Goal: Book appointment/travel/reservation

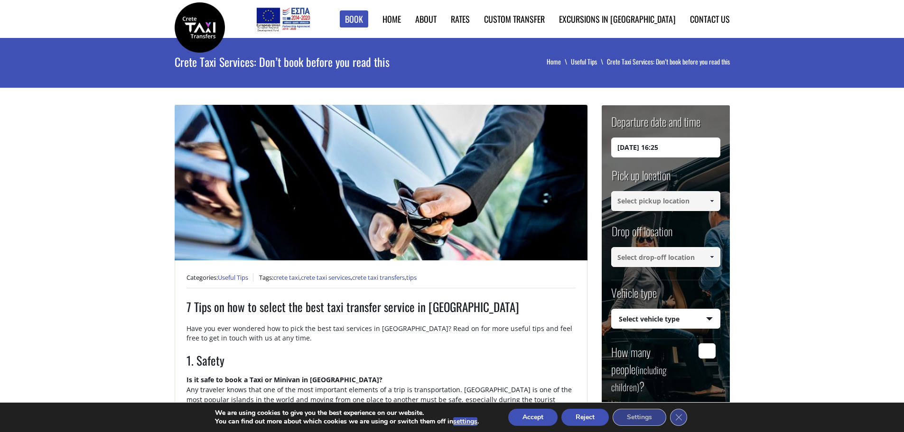
click at [650, 203] on input at bounding box center [665, 201] width 109 height 20
click at [692, 150] on input "[DATE] 16:25" at bounding box center [665, 148] width 109 height 20
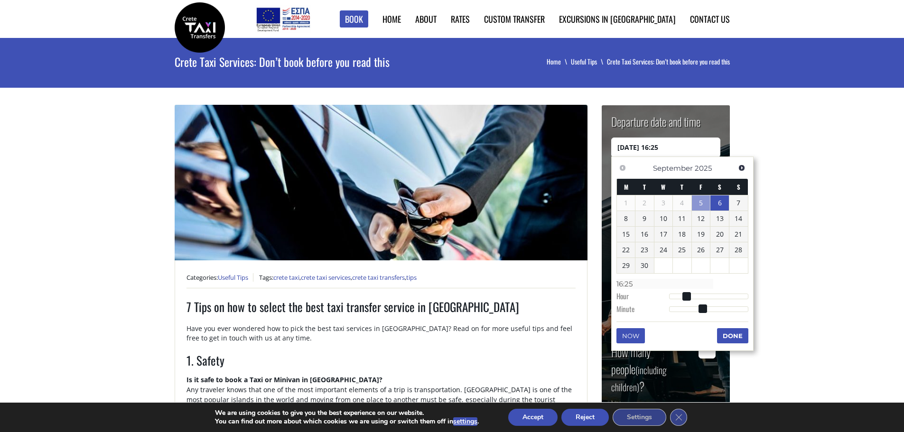
click at [719, 201] on link "6" at bounding box center [719, 202] width 19 height 15
type input "[DATE] 01:00"
type input "01:00"
type input "[DATE] 02:00"
type input "02:00"
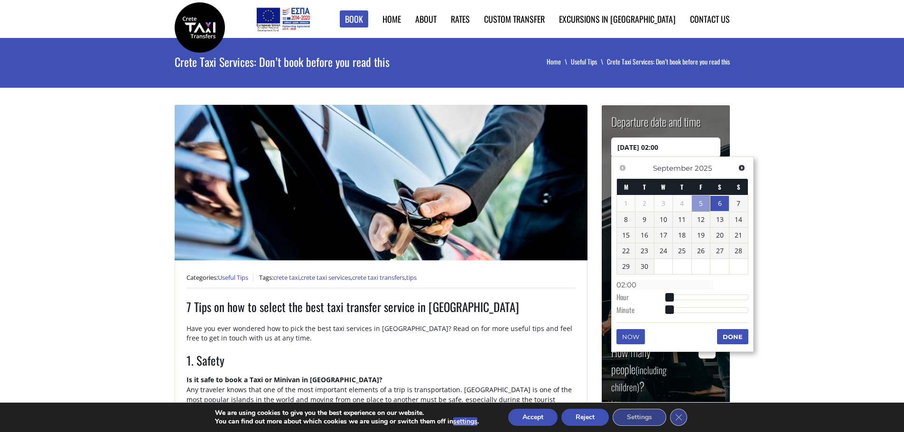
type input "[DATE] 03:00"
type input "03:00"
type input "[DATE] 04:00"
type input "04:00"
type input "[DATE] 05:00"
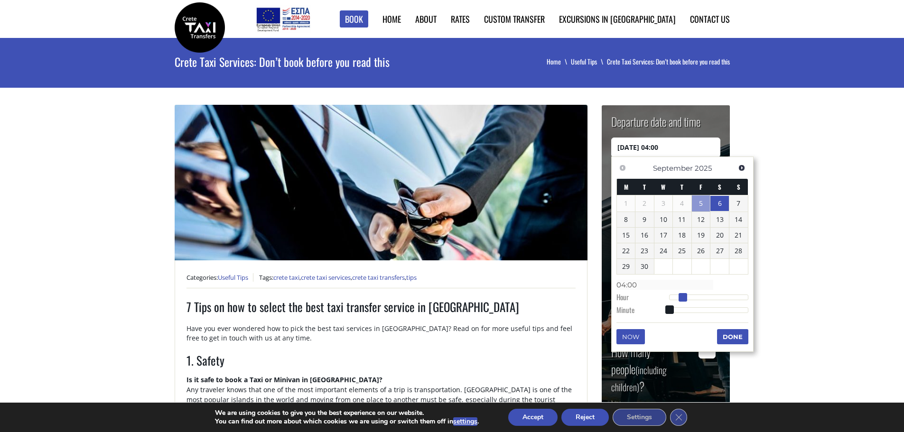
type input "05:00"
type input "[DATE] 06:00"
type input "06:00"
type input "[DATE] 07:00"
type input "07:00"
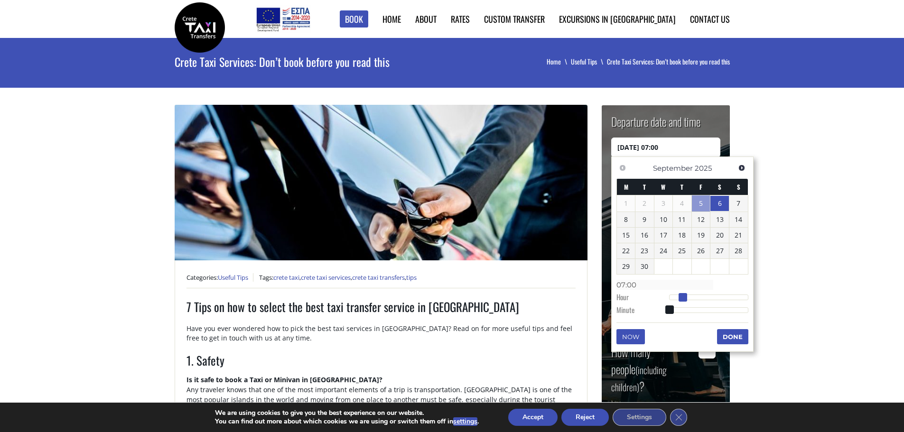
type input "[DATE] 08:00"
type input "08:00"
type input "[DATE] 09:00"
type input "09:00"
type input "[DATE] 10:00"
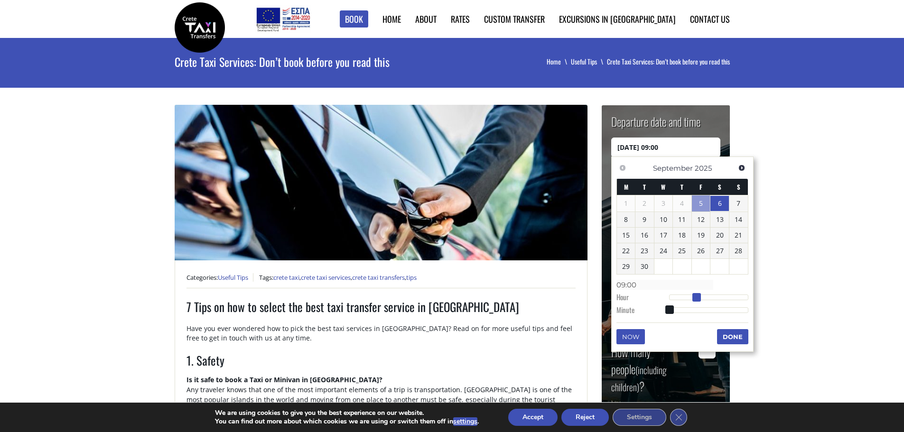
type input "10:00"
type input "[DATE] 11:00"
type input "11:00"
type input "[DATE] 12:00"
type input "12:00"
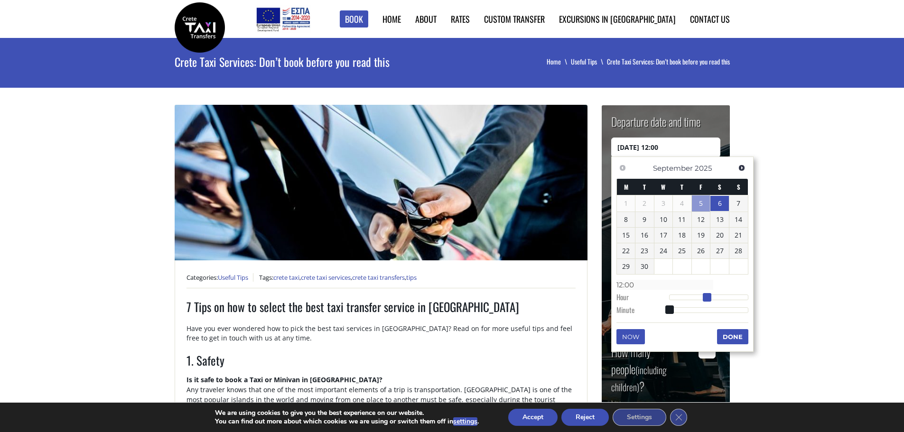
type input "[DATE] 13:00"
type input "13:00"
type input "[DATE] 14:00"
type input "14:00"
type input "[DATE] 15:00"
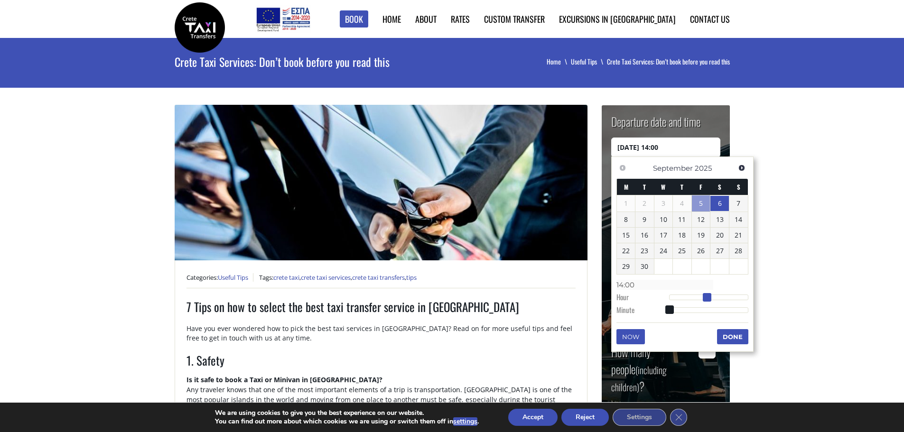
type input "15:00"
type input "[DATE] 16:00"
type input "16:00"
type input "[DATE] 17:00"
type input "17:00"
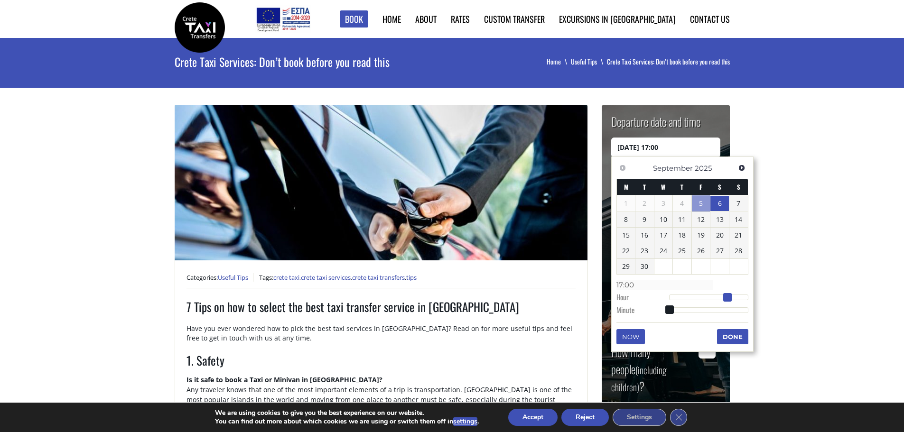
drag, startPoint x: 688, startPoint y: 297, endPoint x: 732, endPoint y: 295, distance: 43.7
click at [732, 295] on div at bounding box center [708, 298] width 79 height 6
click at [732, 331] on button "Done" at bounding box center [732, 336] width 31 height 15
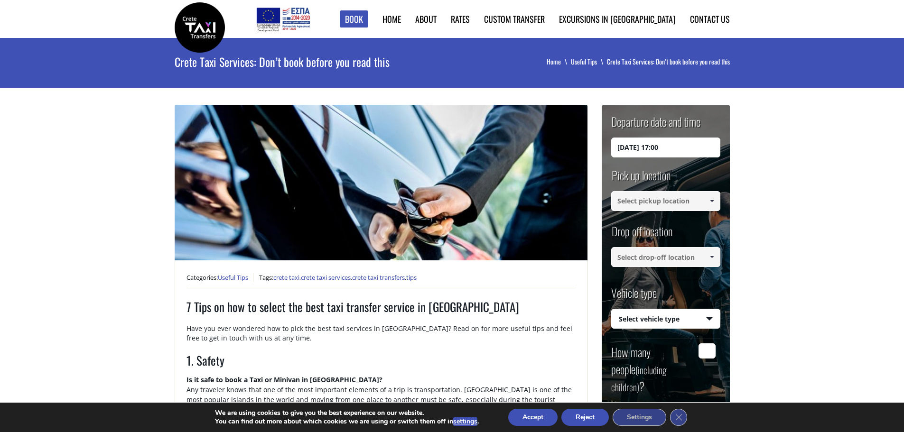
click at [695, 208] on input at bounding box center [665, 201] width 109 height 20
click at [694, 204] on input at bounding box center [665, 201] width 109 height 20
click at [715, 198] on span at bounding box center [712, 201] width 8 height 8
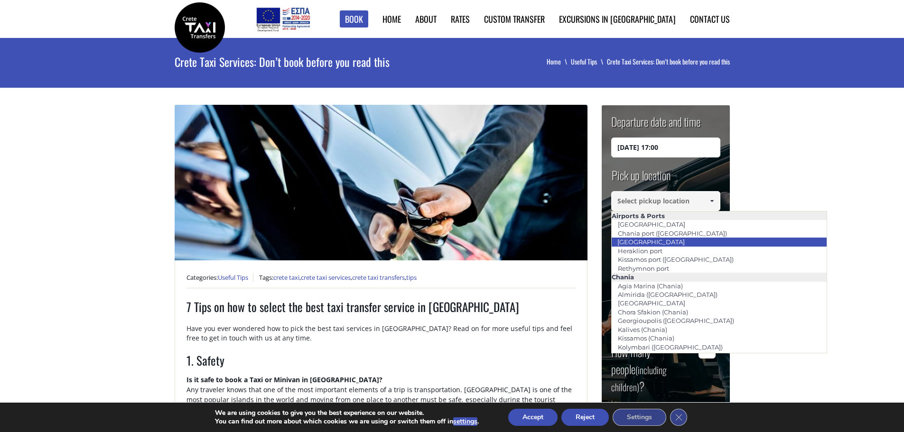
click at [678, 243] on li "[GEOGRAPHIC_DATA]" at bounding box center [719, 242] width 215 height 9
type input "[GEOGRAPHIC_DATA]"
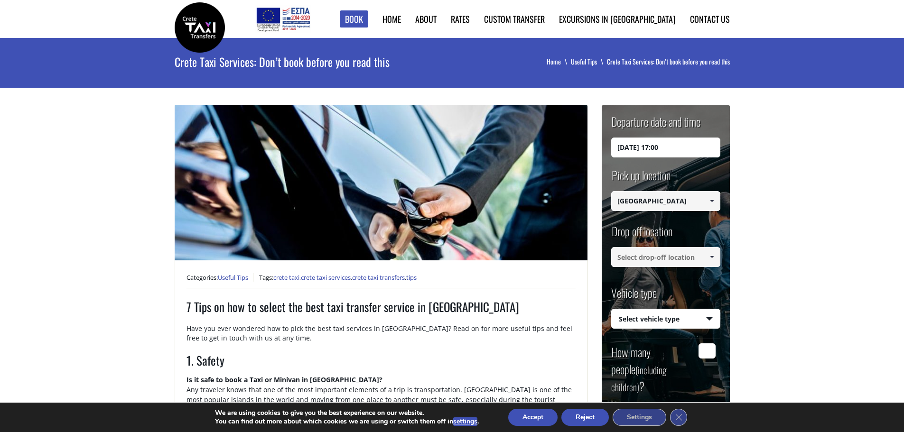
click at [710, 256] on span at bounding box center [712, 257] width 8 height 8
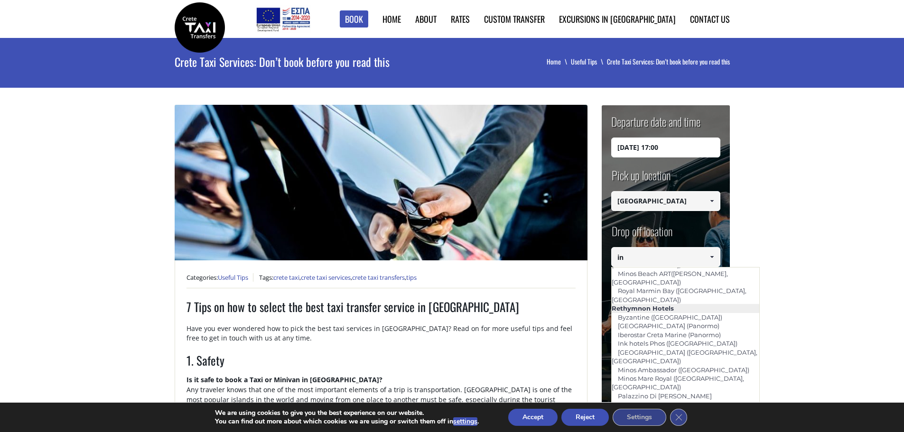
scroll to position [112, 0]
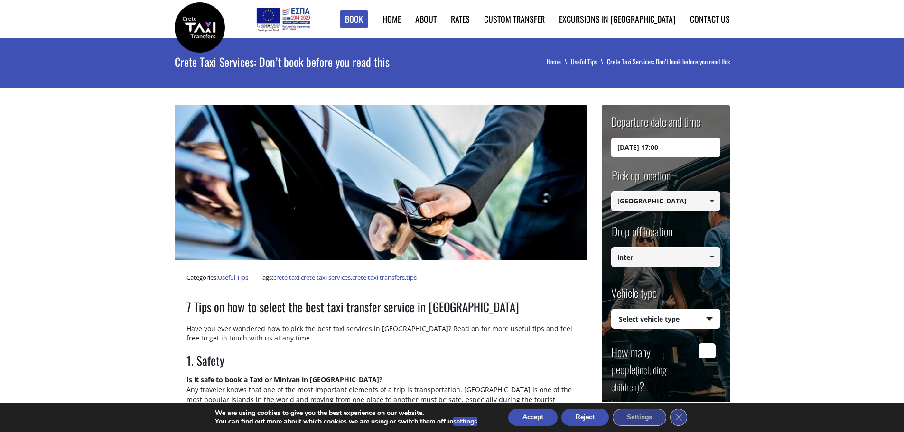
type input "inter"
click at [713, 255] on span at bounding box center [712, 257] width 8 height 8
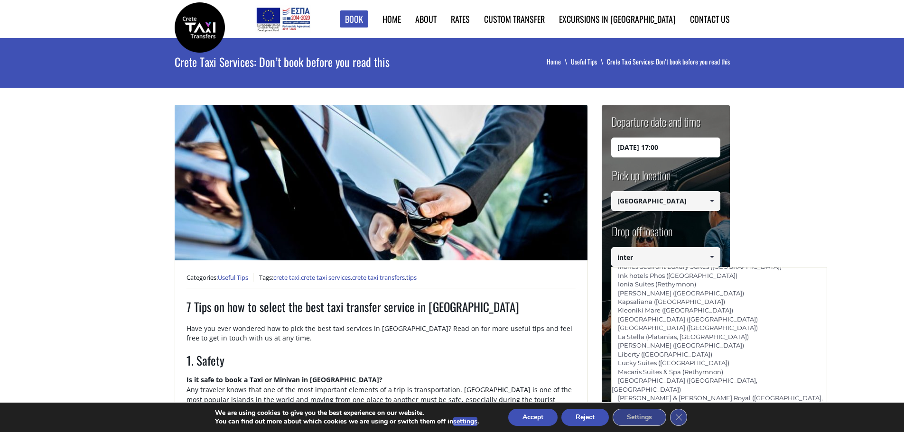
scroll to position [2108, 0]
